Goal: Register for event/course

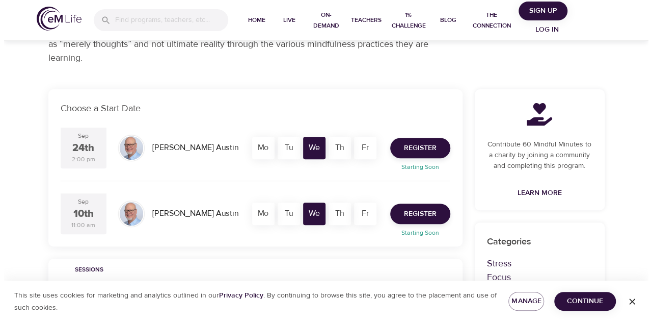
scroll to position [153, 0]
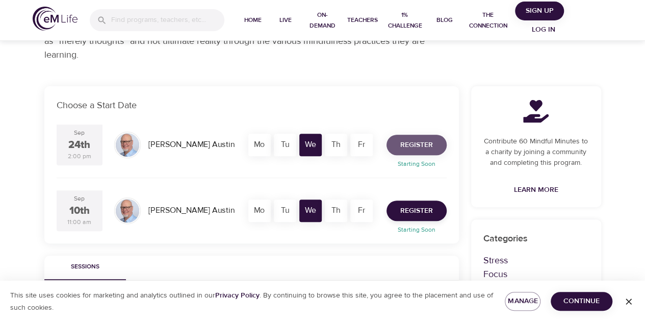
click at [411, 143] on span "Register" at bounding box center [416, 145] width 33 height 13
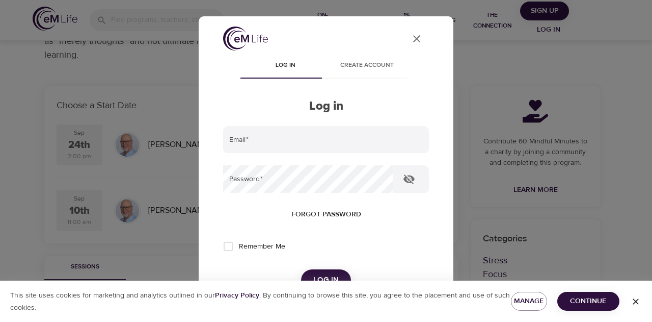
type input "[PERSON_NAME][EMAIL_ADDRESS][PERSON_NAME][DOMAIN_NAME]"
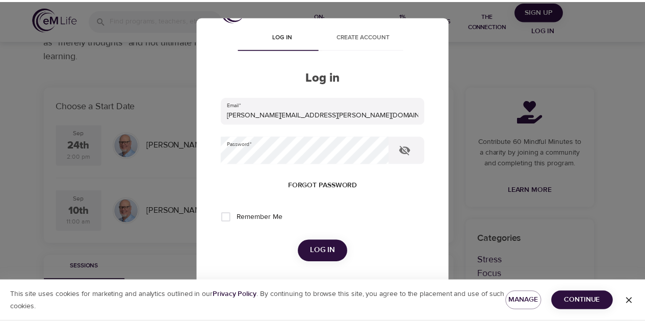
scroll to position [51, 0]
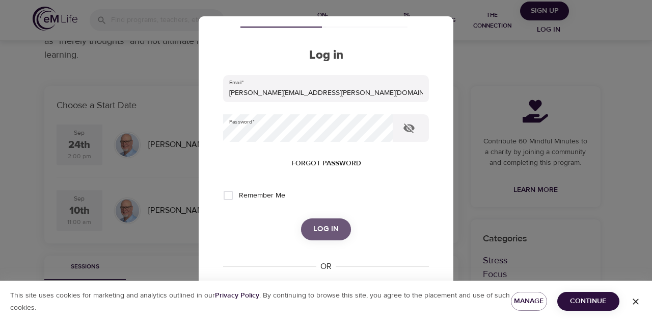
click at [329, 225] on span "Log in" at bounding box center [325, 228] width 25 height 13
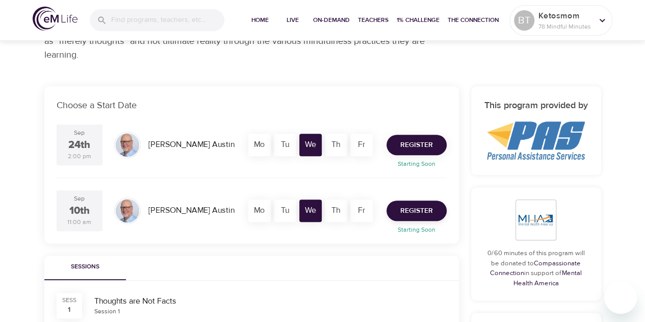
click at [406, 143] on span "Register" at bounding box center [416, 145] width 33 height 13
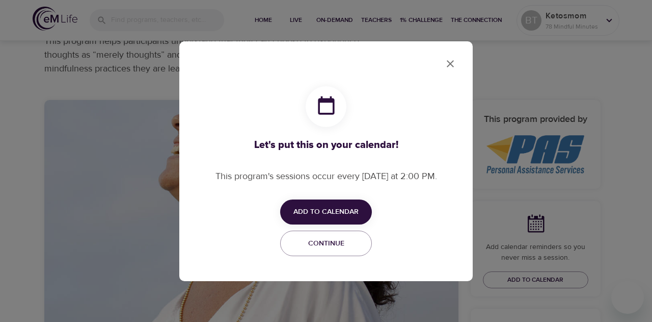
checkbox input "true"
click at [343, 205] on button "Add to Calendar" at bounding box center [326, 211] width 92 height 25
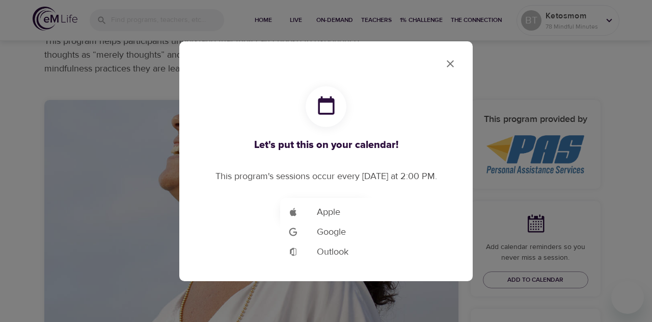
click at [347, 243] on li "Add to Google Calendar Outlook" at bounding box center [341, 252] width 122 height 20
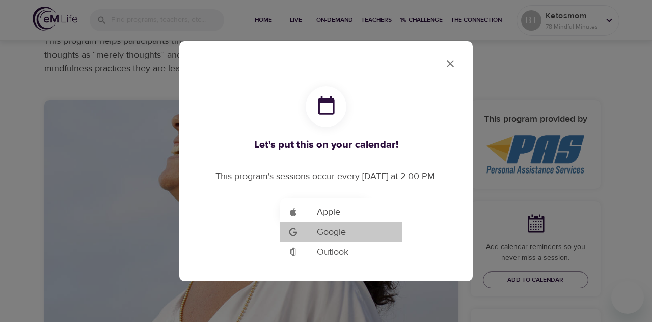
click at [342, 232] on span "Google" at bounding box center [331, 232] width 29 height 14
click at [329, 231] on span "Google" at bounding box center [331, 232] width 29 height 14
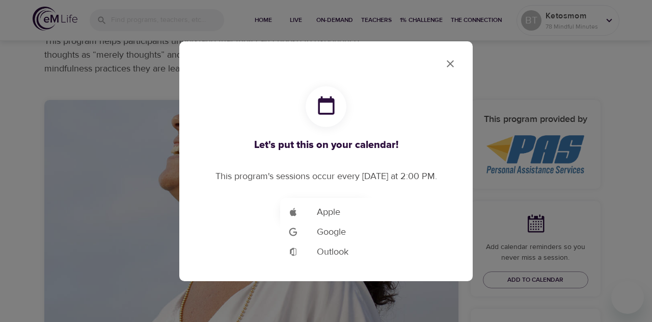
click at [456, 60] on div at bounding box center [326, 161] width 652 height 322
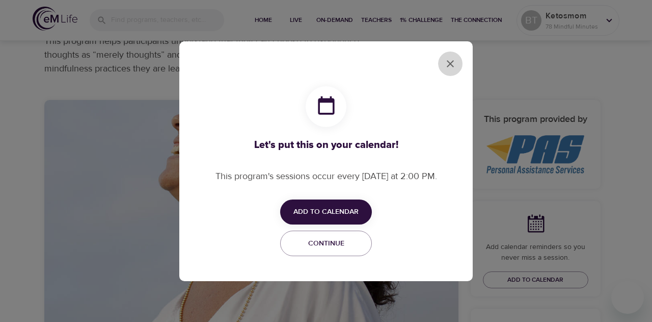
click at [445, 64] on icon "close" at bounding box center [450, 64] width 12 height 12
